Goal: Transaction & Acquisition: Purchase product/service

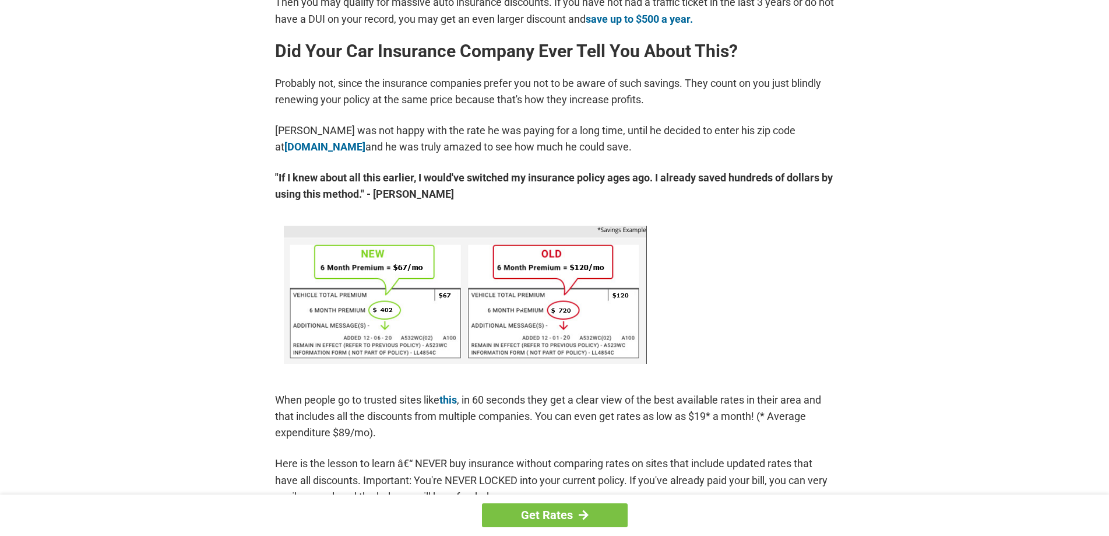
scroll to position [565, 0]
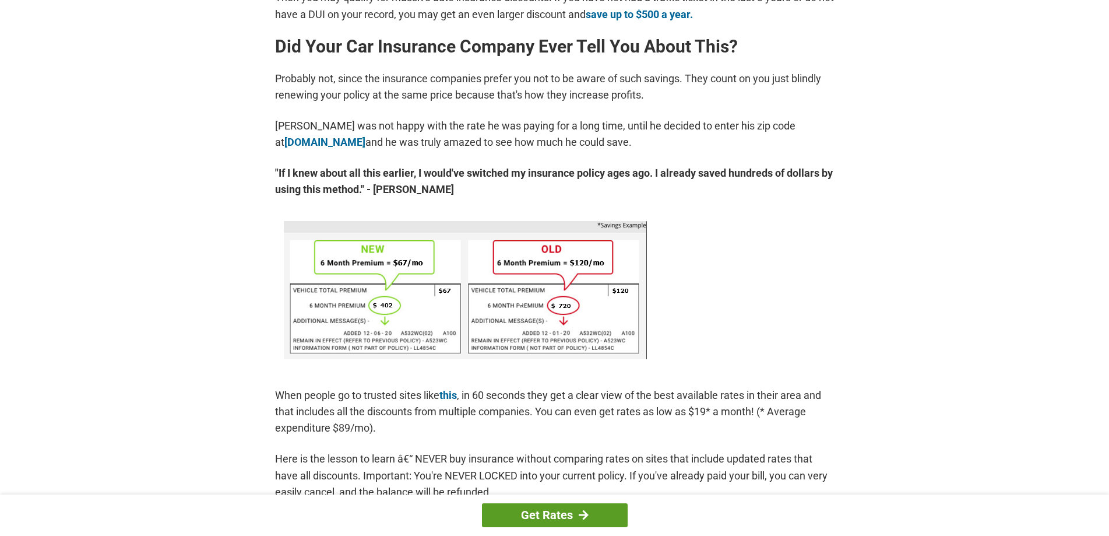
click at [557, 512] on link "Get Rates" at bounding box center [555, 515] width 146 height 24
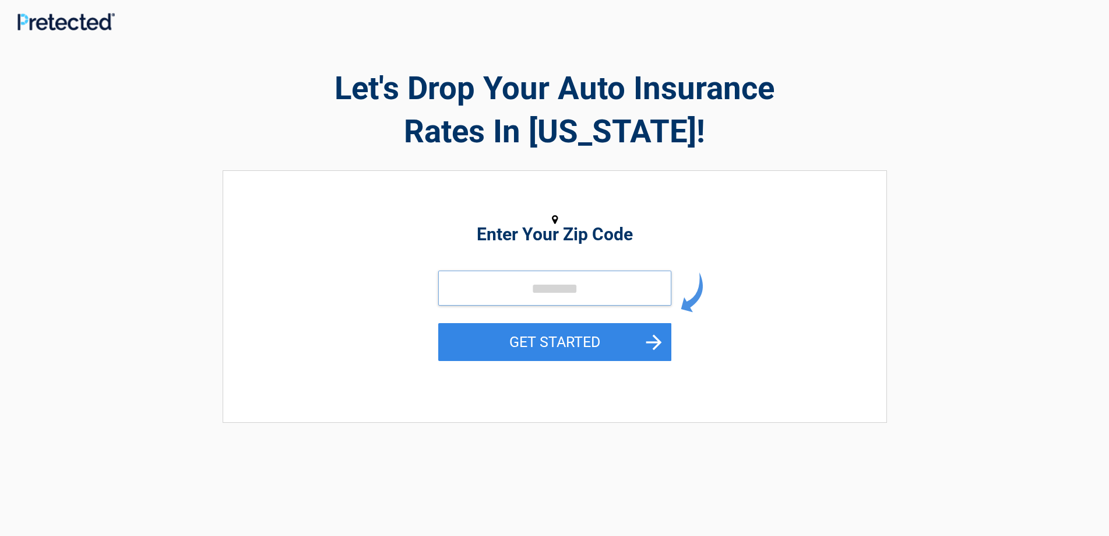
click at [462, 293] on input "tel" at bounding box center [554, 287] width 233 height 35
click at [467, 287] on input "tel" at bounding box center [554, 287] width 233 height 35
type input "*****"
click at [556, 342] on button "GET STARTED" at bounding box center [554, 342] width 233 height 38
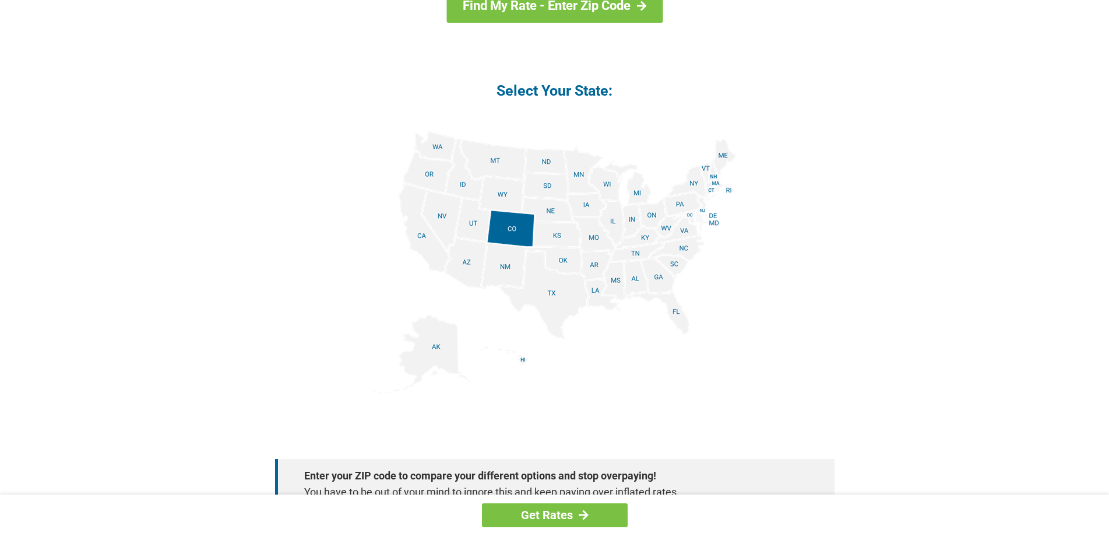
scroll to position [1352, 0]
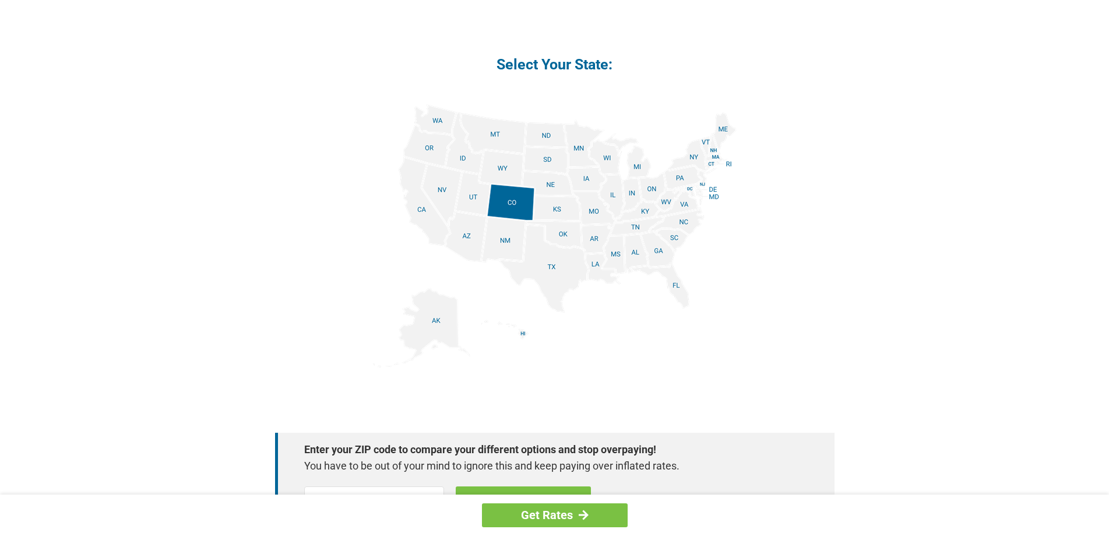
click at [680, 174] on img at bounding box center [555, 235] width 364 height 263
click at [684, 177] on img at bounding box center [555, 235] width 364 height 263
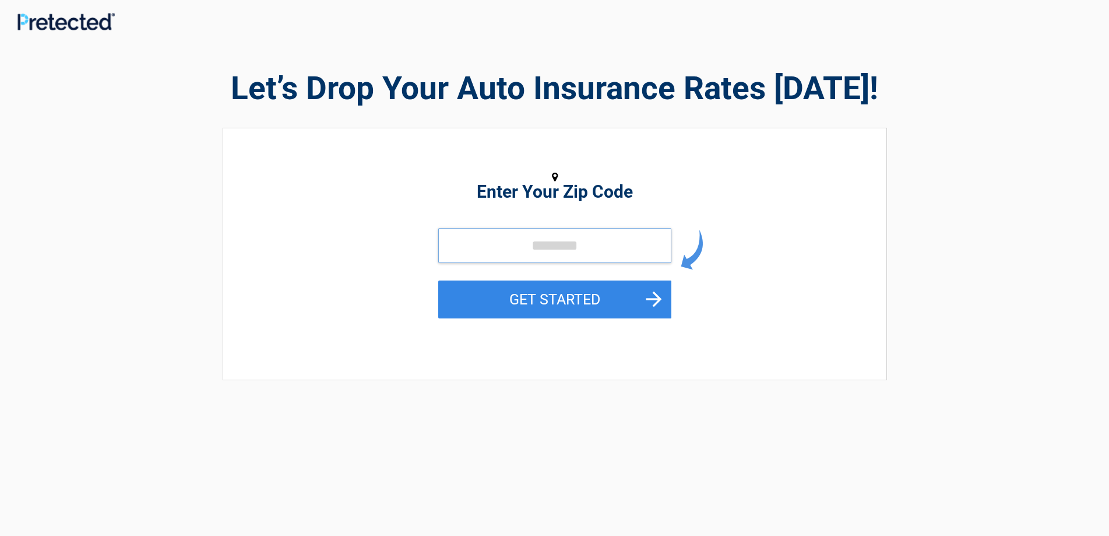
click at [453, 244] on input "tel" at bounding box center [554, 245] width 233 height 35
click at [481, 245] on input "tel" at bounding box center [554, 245] width 233 height 35
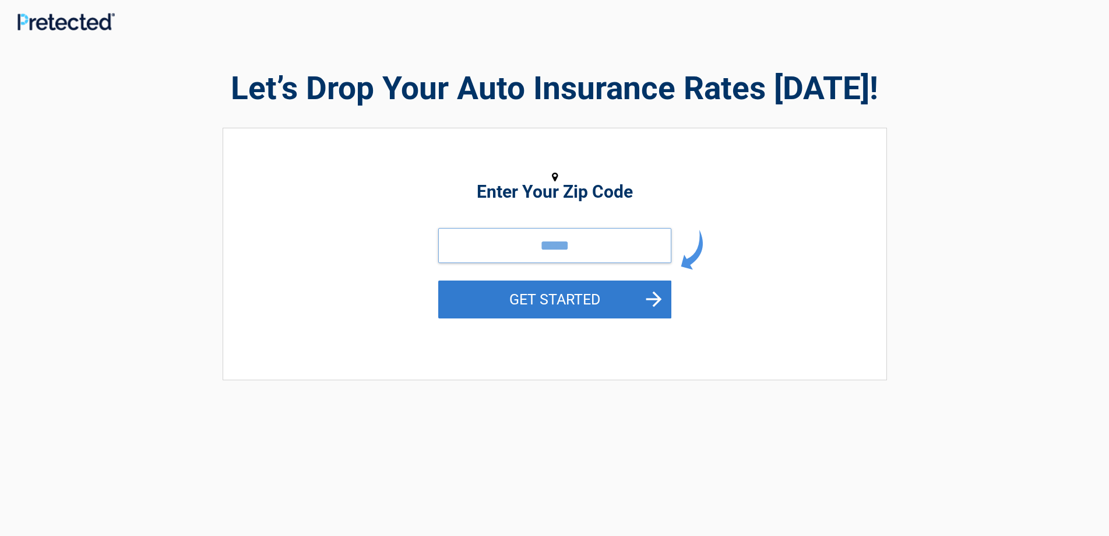
type input "*****"
click at [543, 298] on button "GET STARTED" at bounding box center [554, 299] width 233 height 38
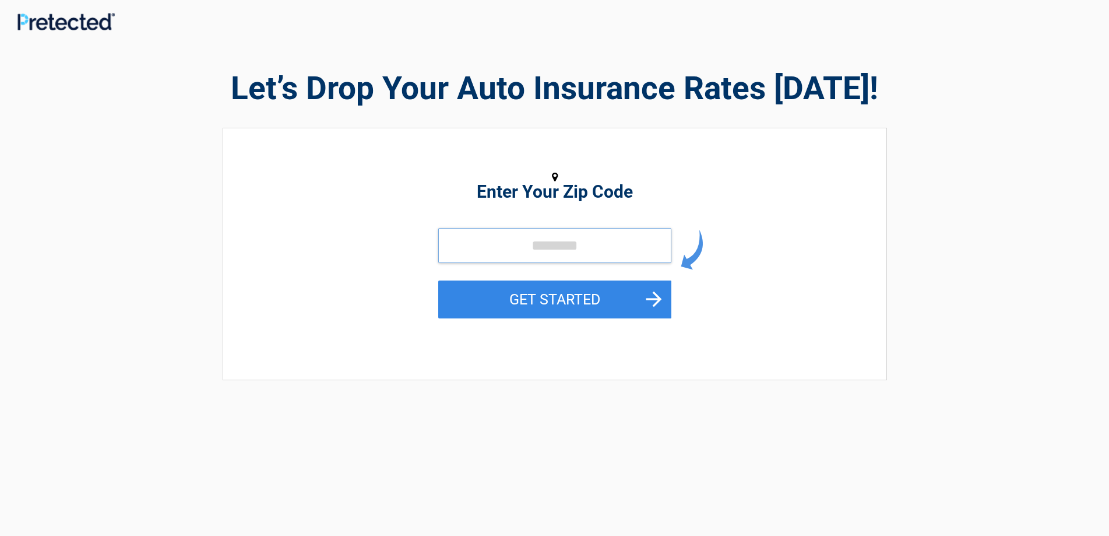
click at [539, 248] on input "tel" at bounding box center [554, 245] width 233 height 35
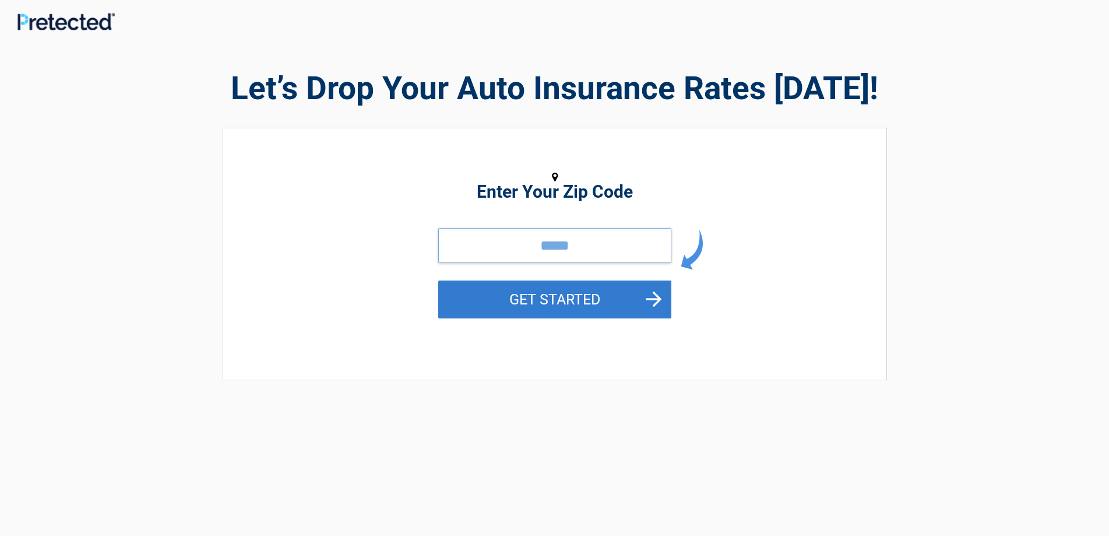
type input "*****"
click at [646, 296] on button "GET STARTED" at bounding box center [554, 299] width 233 height 38
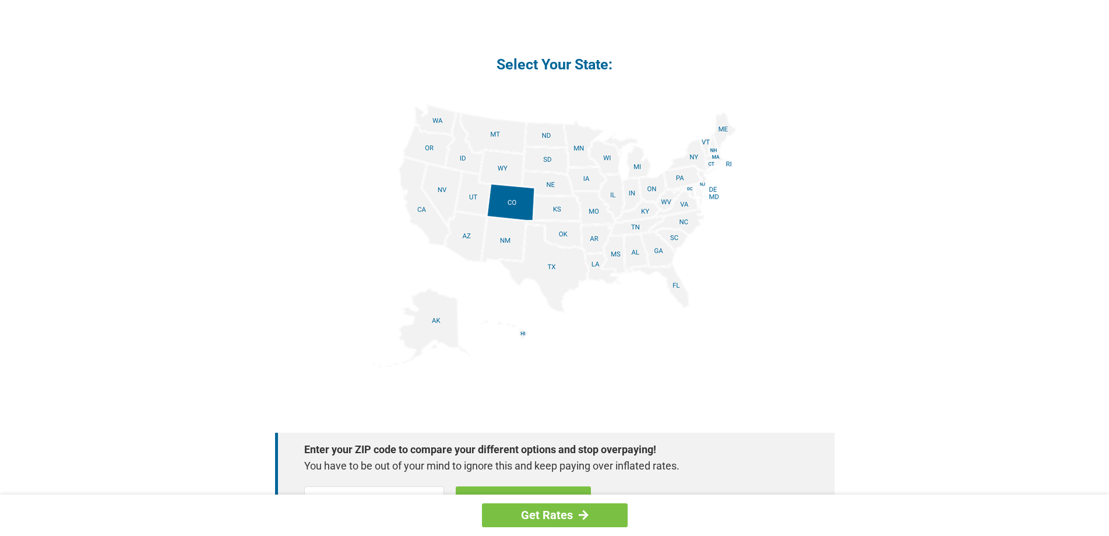
click at [685, 173] on img at bounding box center [555, 235] width 364 height 263
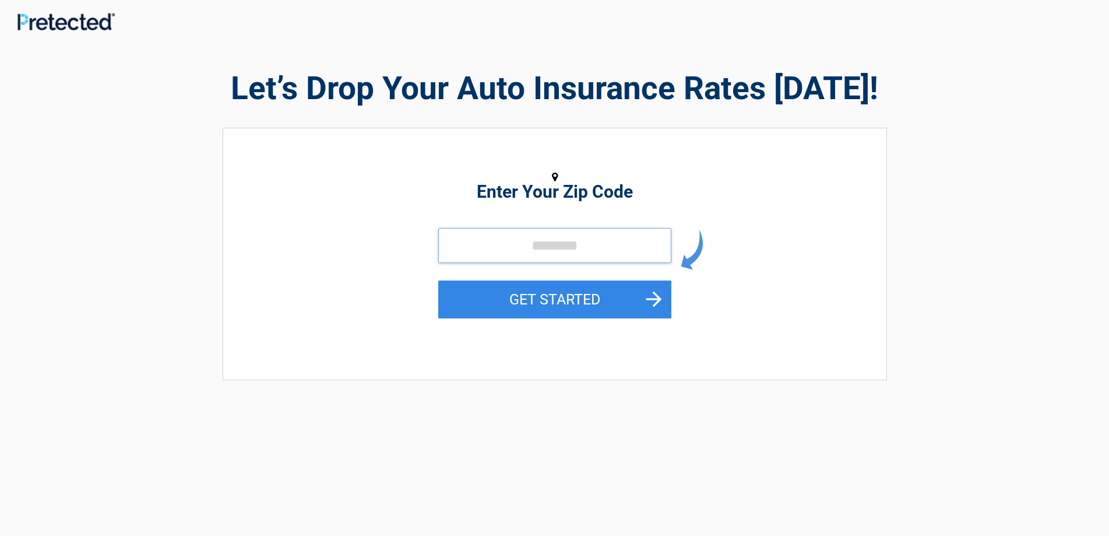
click at [539, 248] on input "tel" at bounding box center [554, 245] width 233 height 35
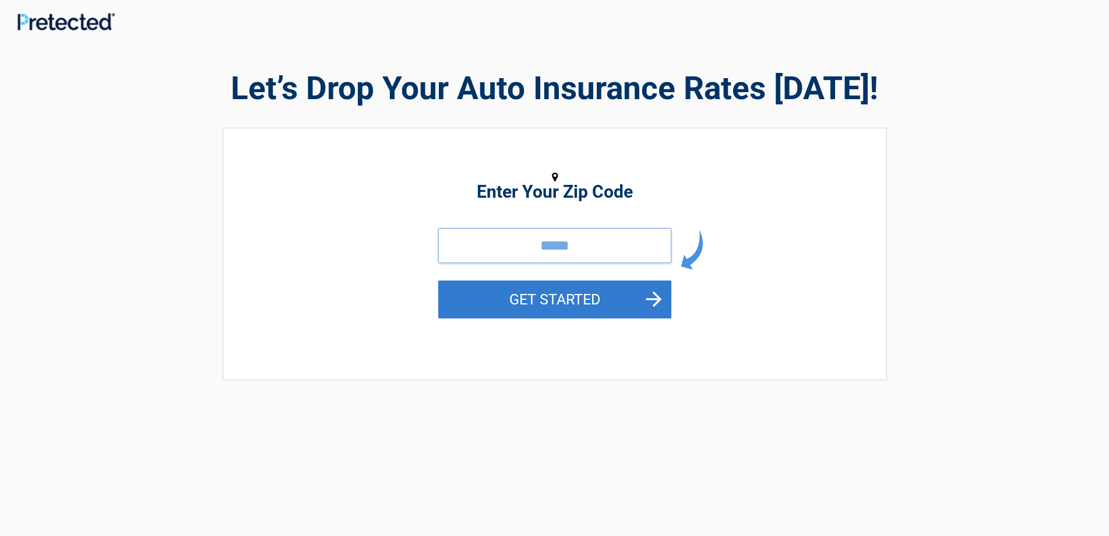
type input "*****"
click at [529, 290] on button "GET STARTED" at bounding box center [554, 299] width 233 height 38
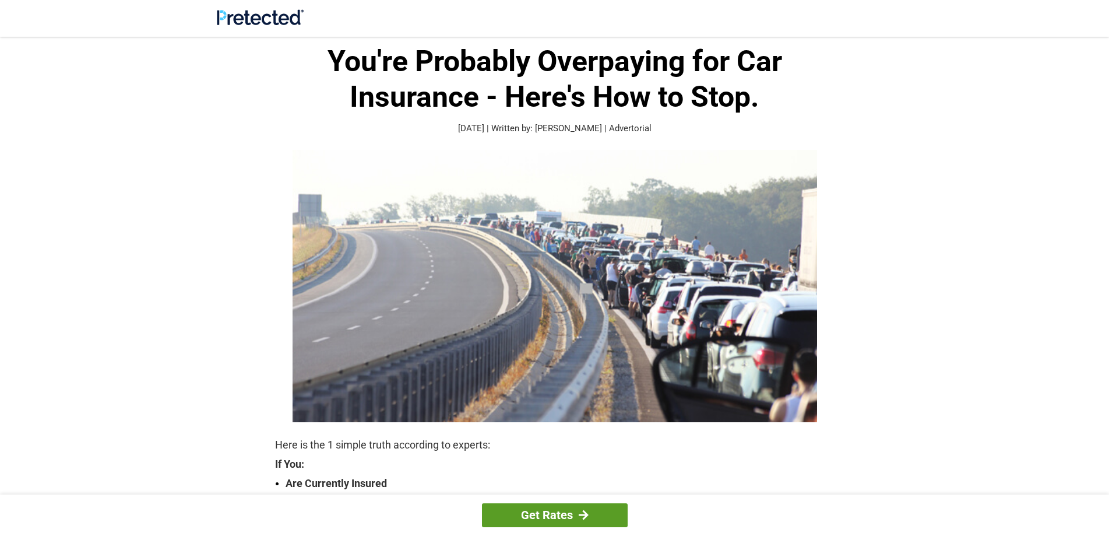
click at [525, 515] on link "Get Rates" at bounding box center [555, 515] width 146 height 24
